Goal: Information Seeking & Learning: Learn about a topic

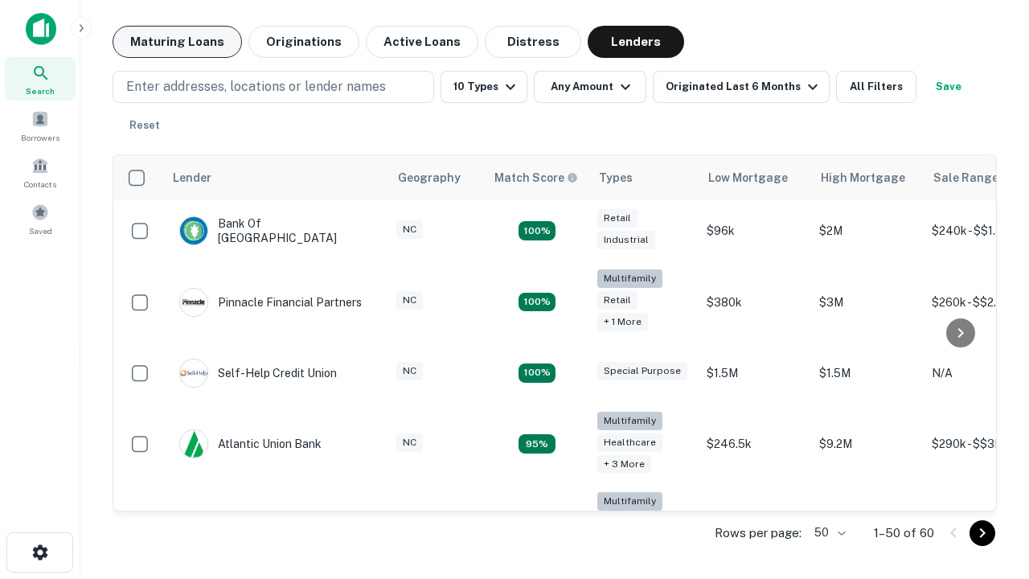
click at [177, 42] on button "Maturing Loans" at bounding box center [177, 42] width 129 height 32
